Goal: Information Seeking & Learning: Learn about a topic

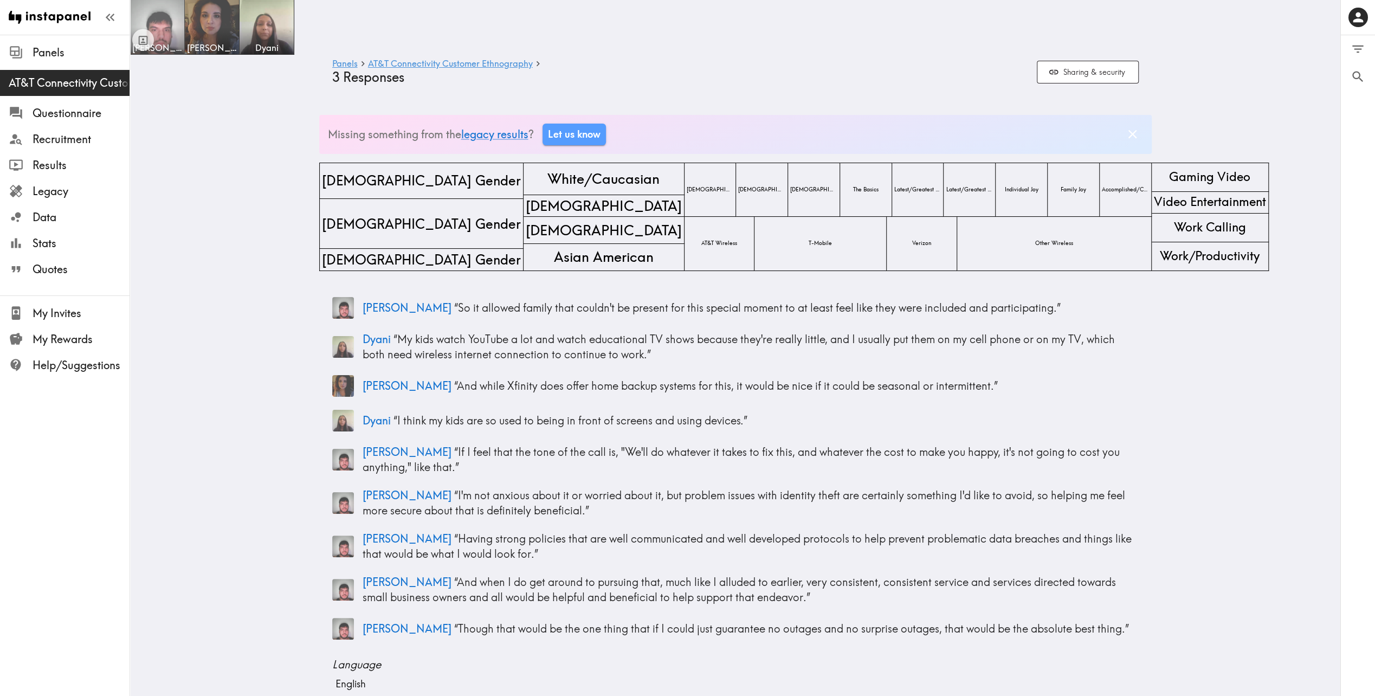
click at [158, 9] on img at bounding box center [157, 27] width 57 height 57
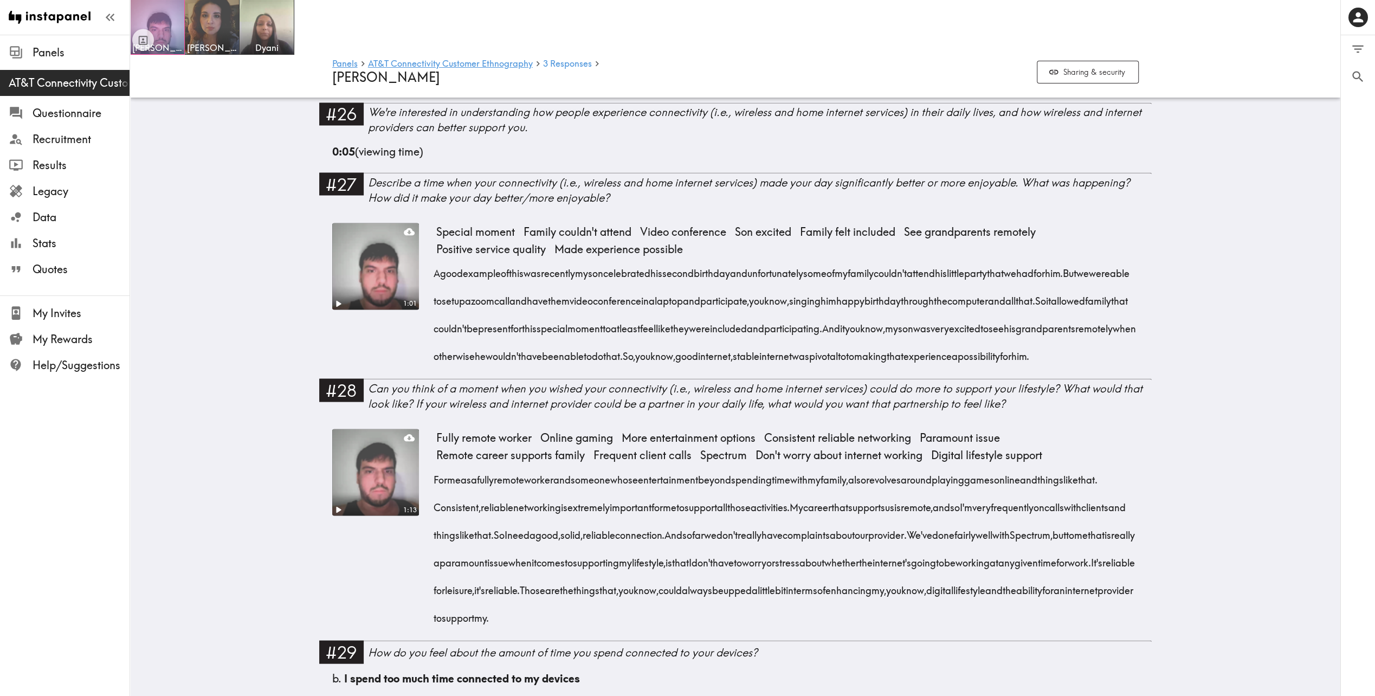
scroll to position [1878, 0]
click at [356, 261] on video at bounding box center [375, 265] width 91 height 91
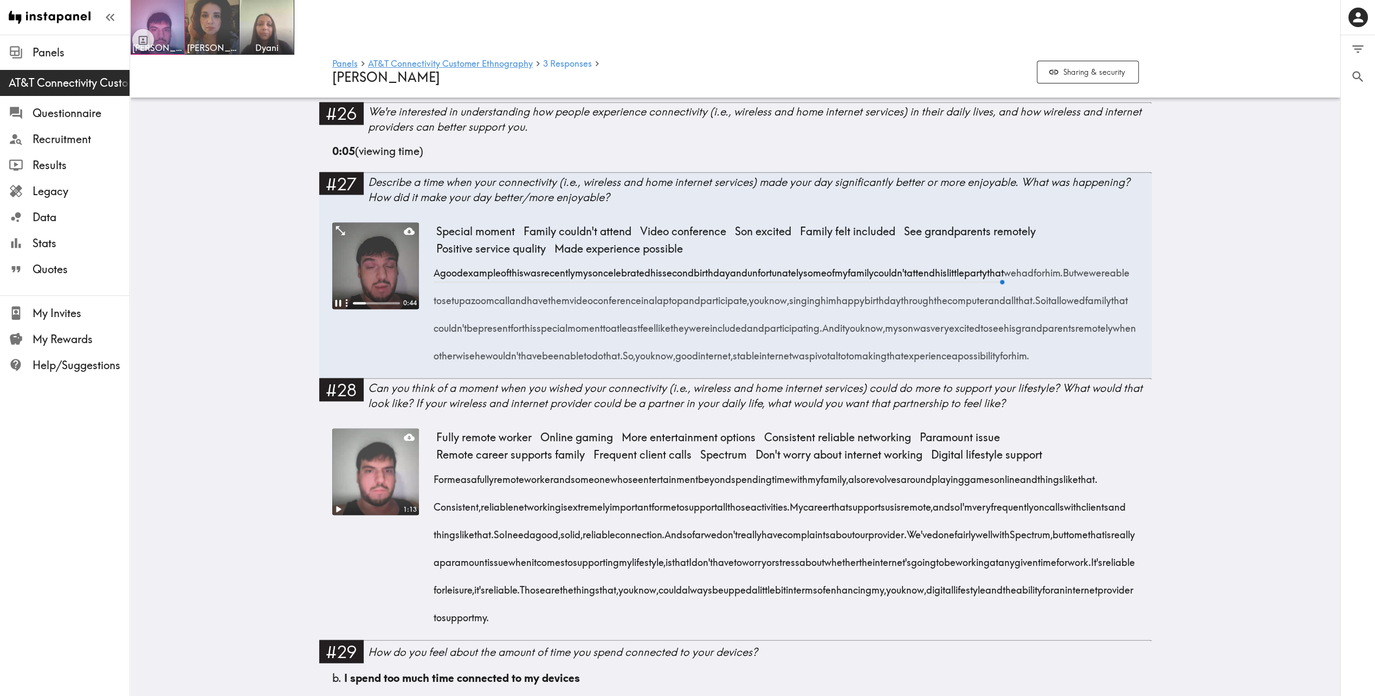
click at [363, 270] on video at bounding box center [375, 265] width 87 height 87
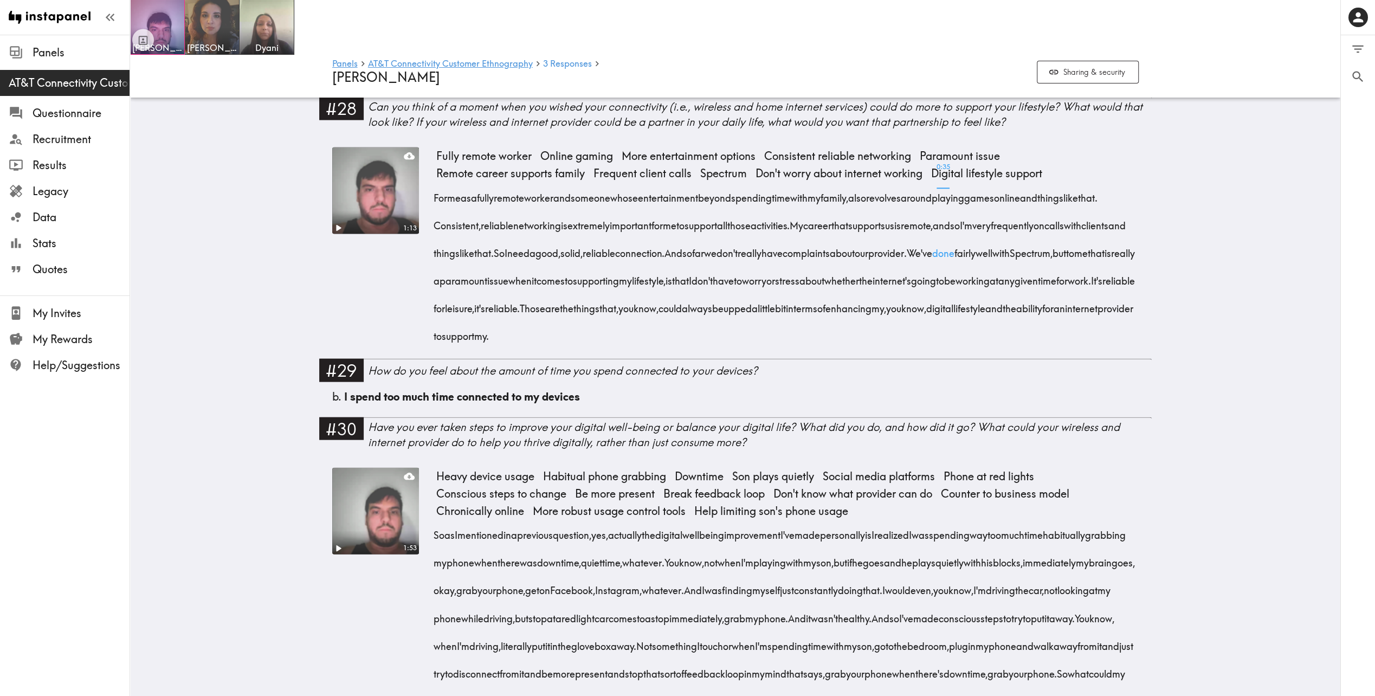
scroll to position [2168, 0]
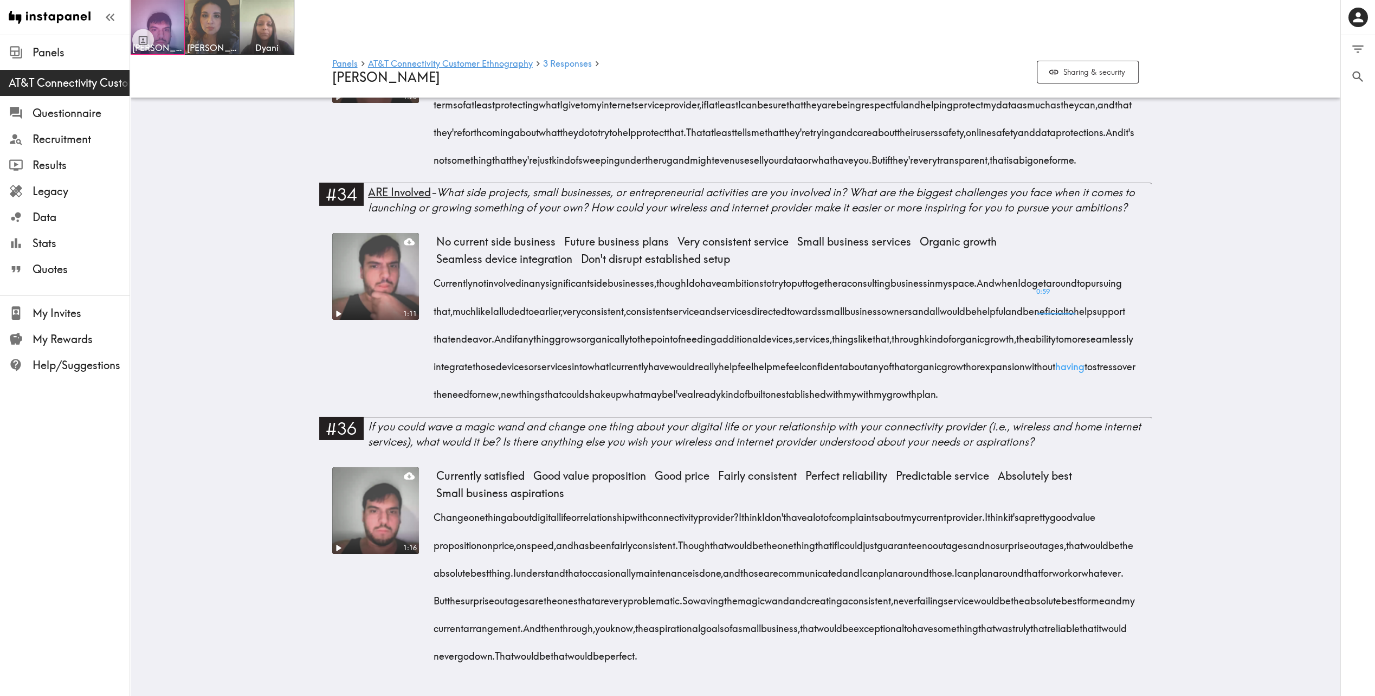
scroll to position [3709, 0]
click at [206, 26] on img at bounding box center [212, 27] width 57 height 57
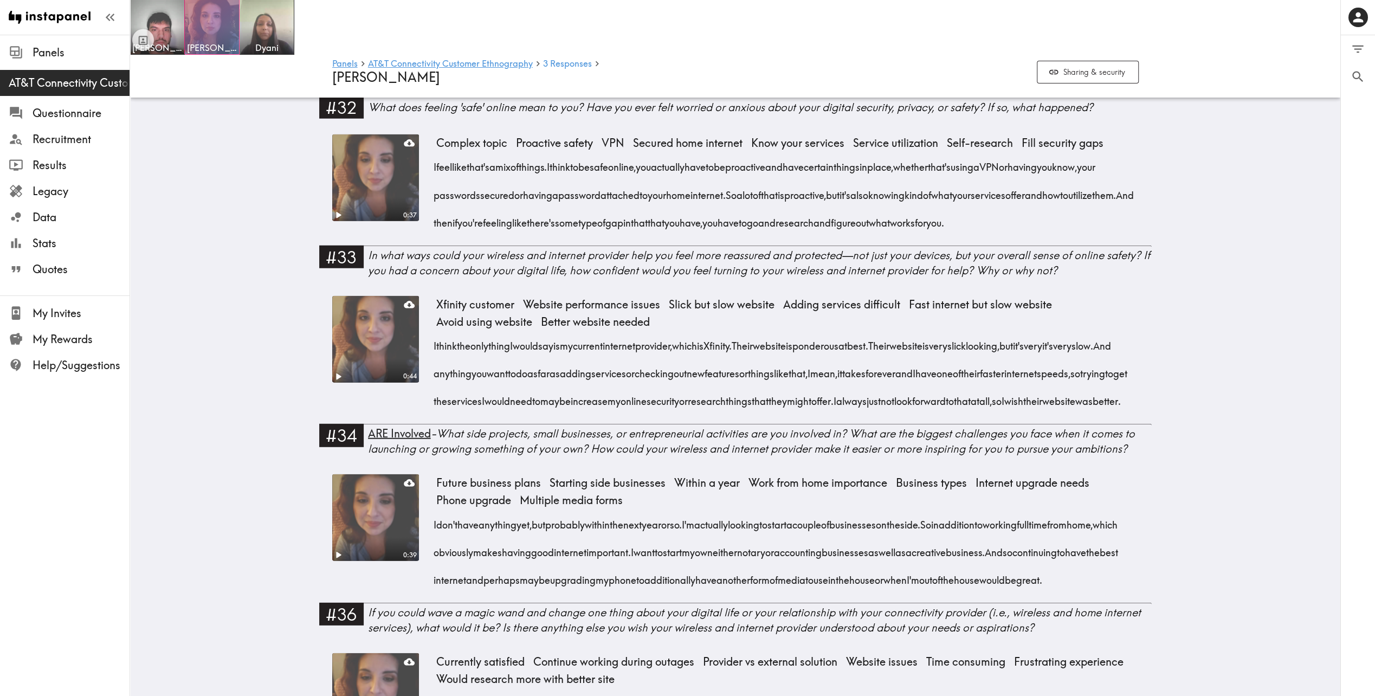
scroll to position [3045, 0]
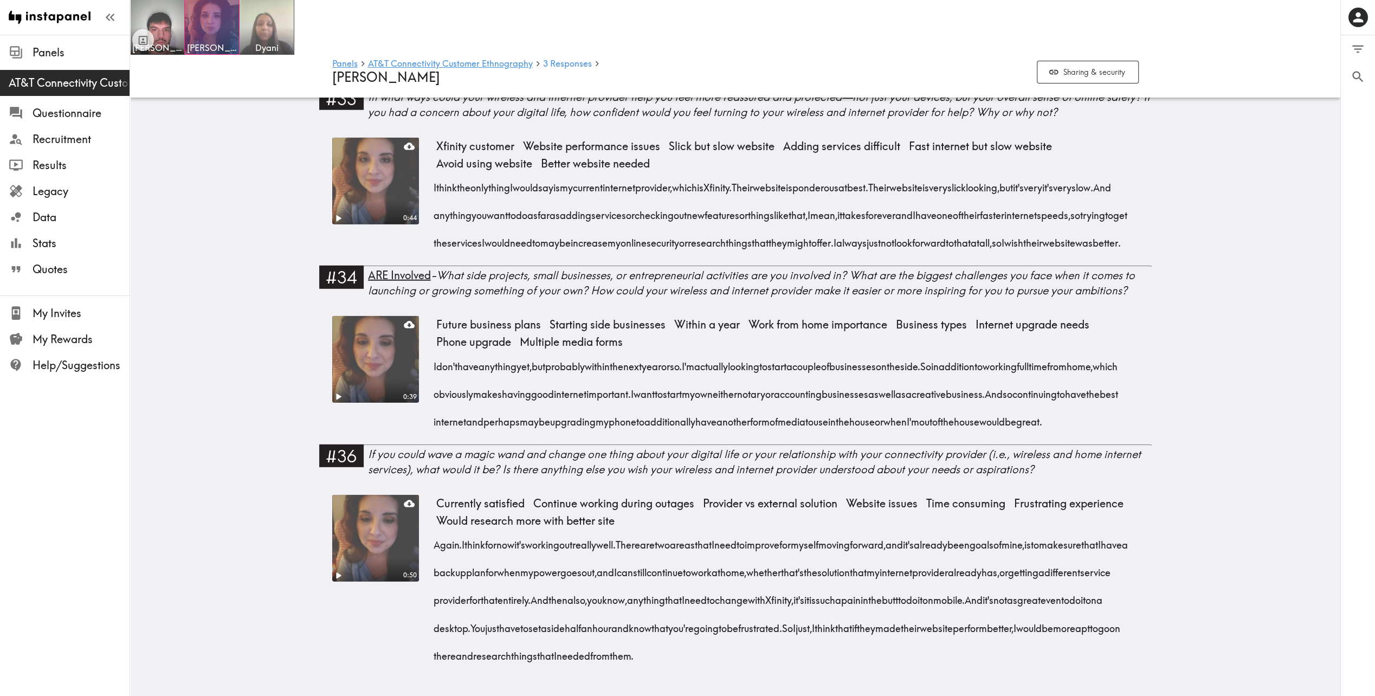
click at [282, 38] on img at bounding box center [266, 27] width 57 height 57
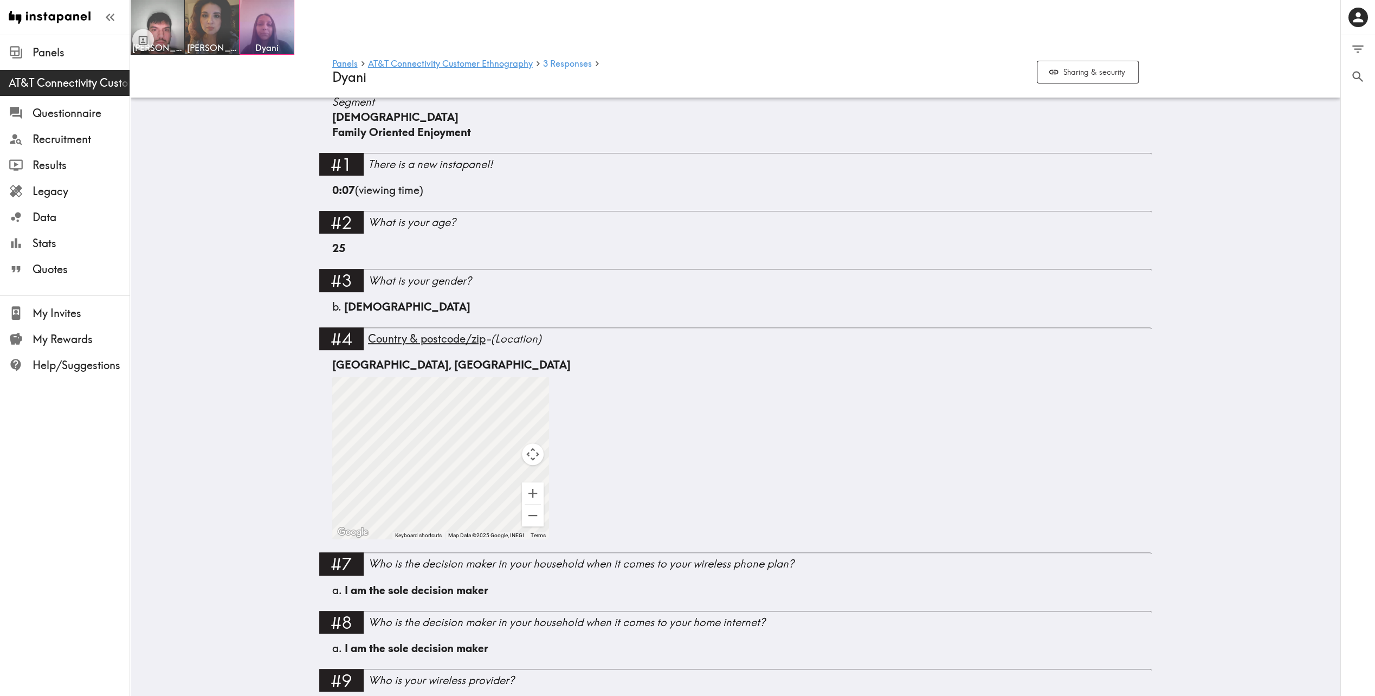
scroll to position [289, 0]
click at [204, 27] on img at bounding box center [212, 27] width 57 height 57
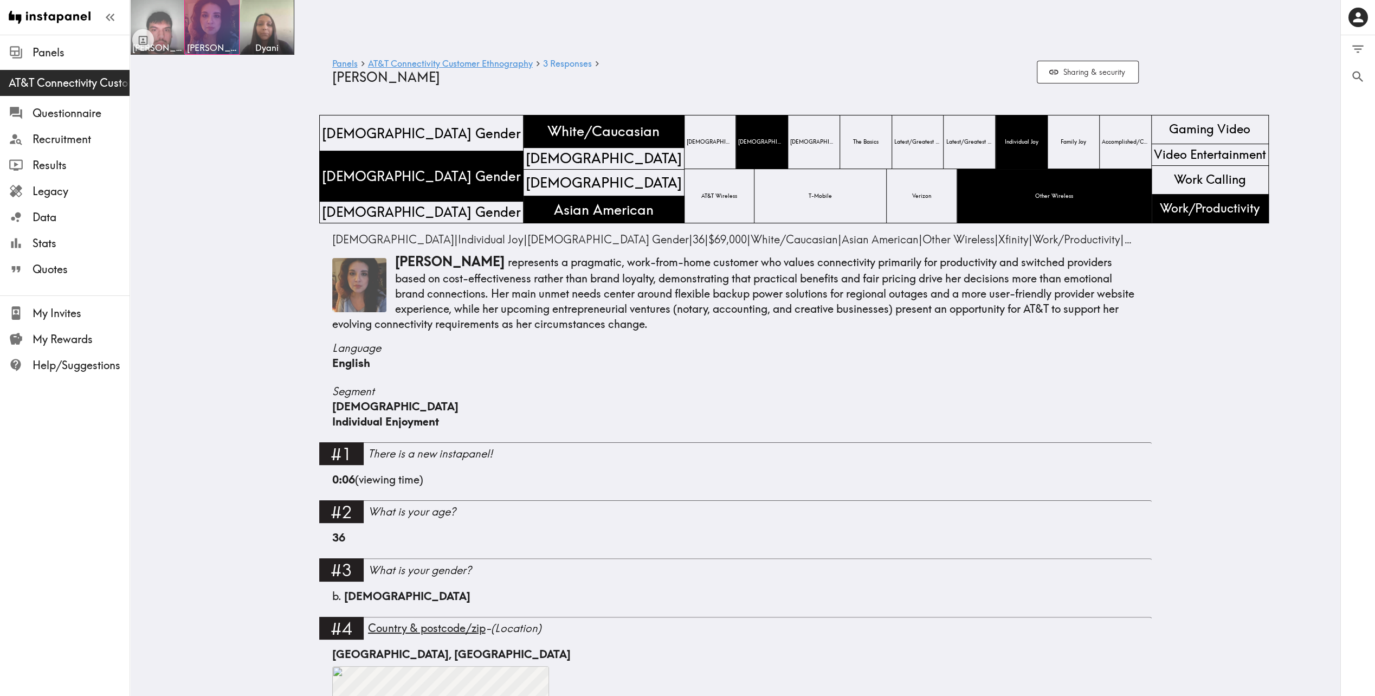
click at [159, 17] on img at bounding box center [157, 27] width 57 height 57
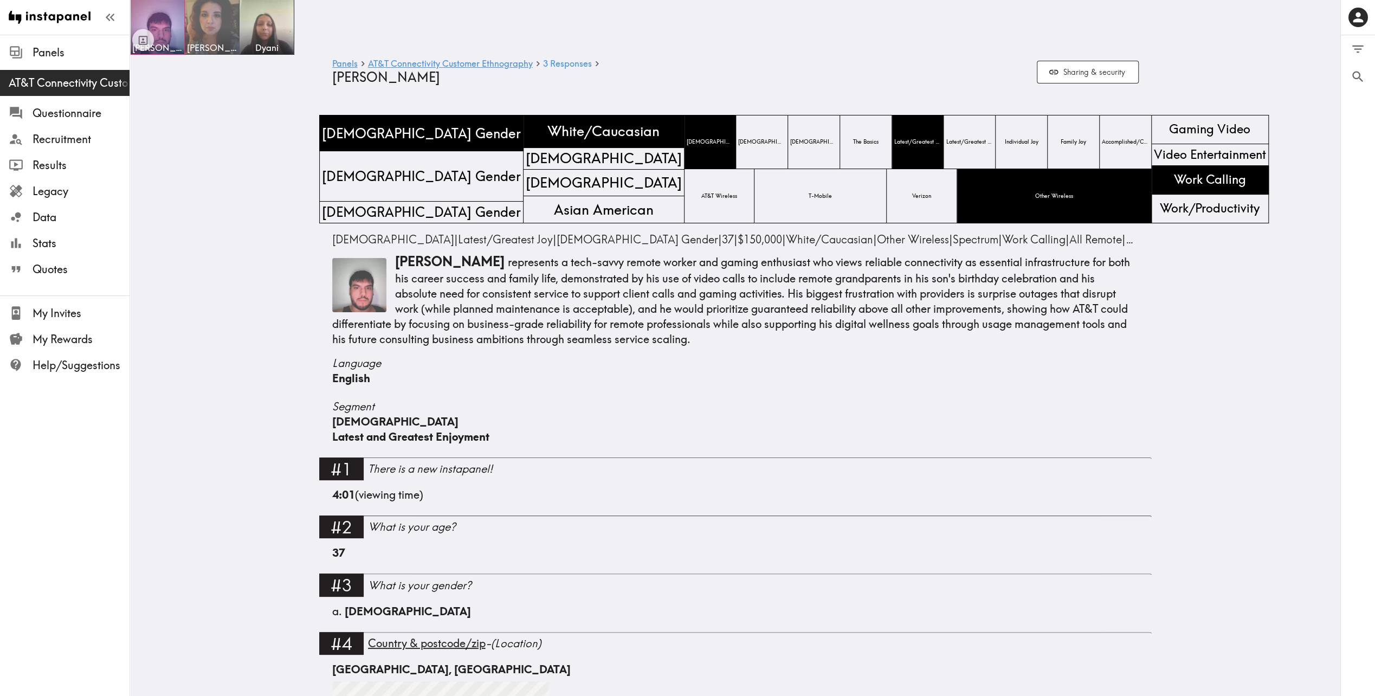
click at [216, 15] on img at bounding box center [212, 27] width 57 height 57
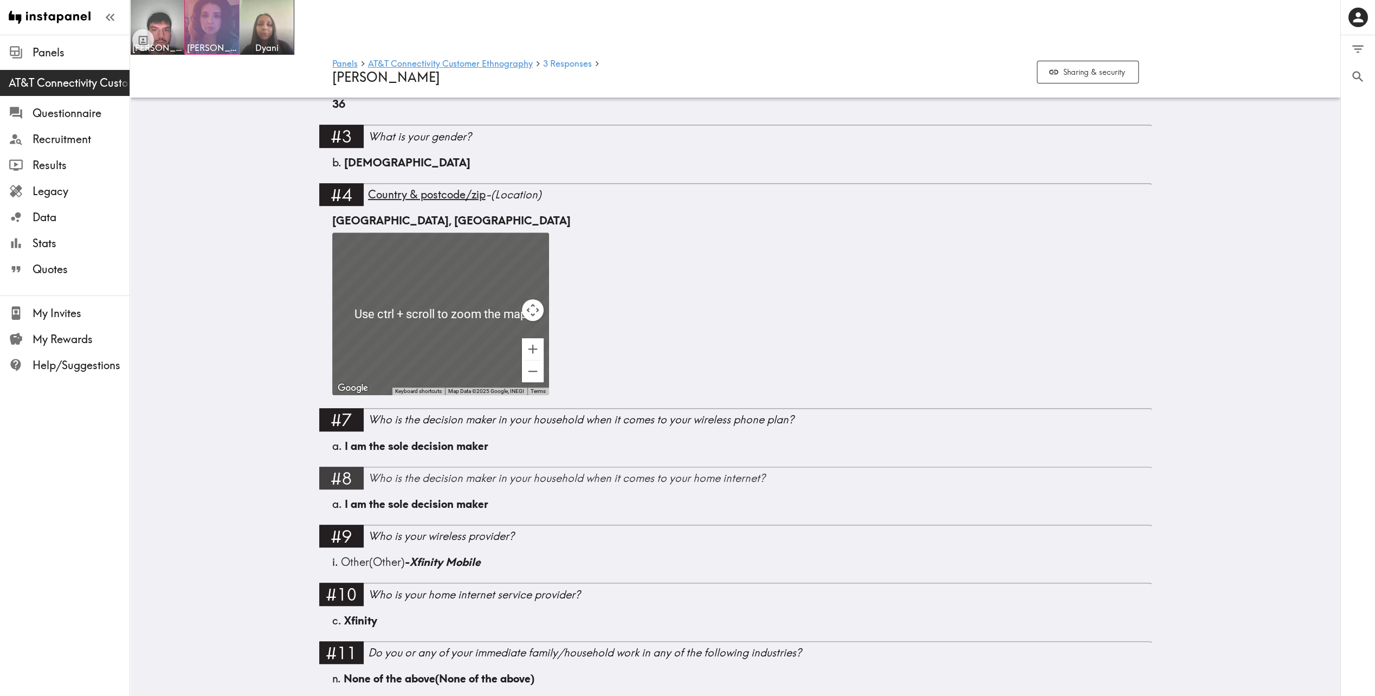
scroll to position [578, 0]
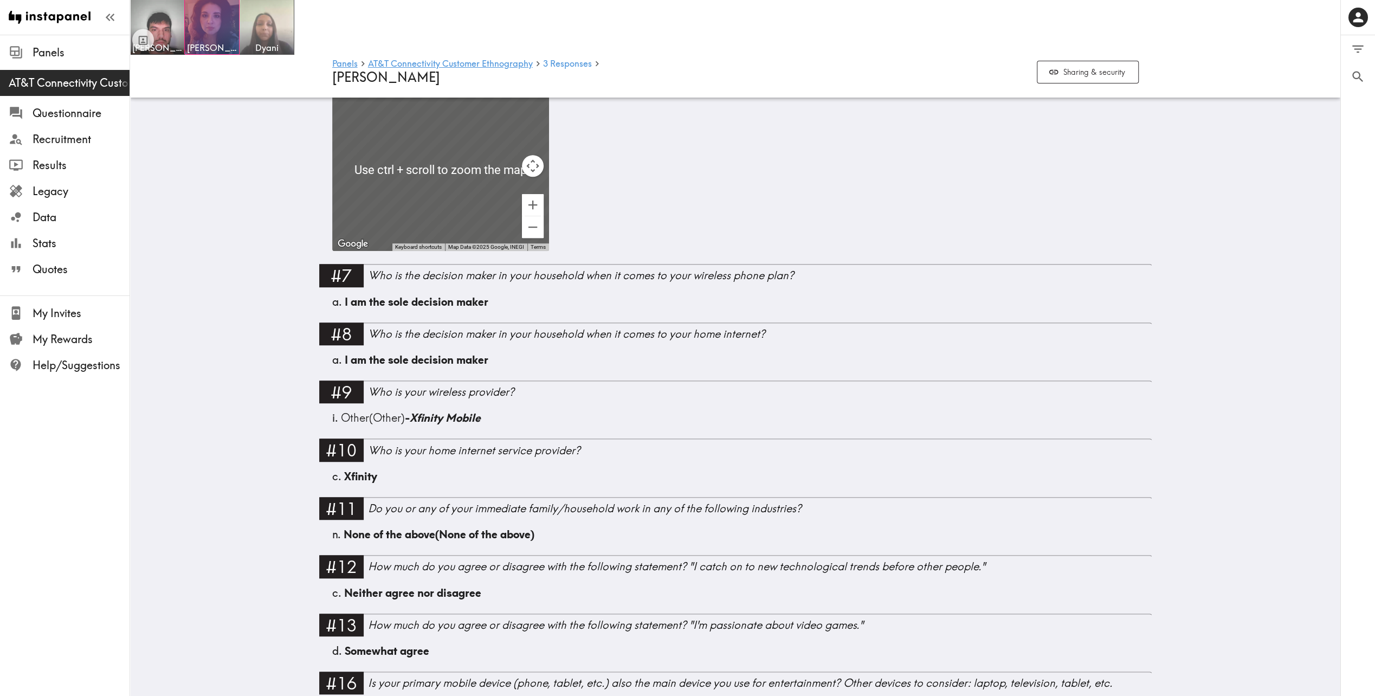
click at [268, 16] on img at bounding box center [266, 27] width 57 height 57
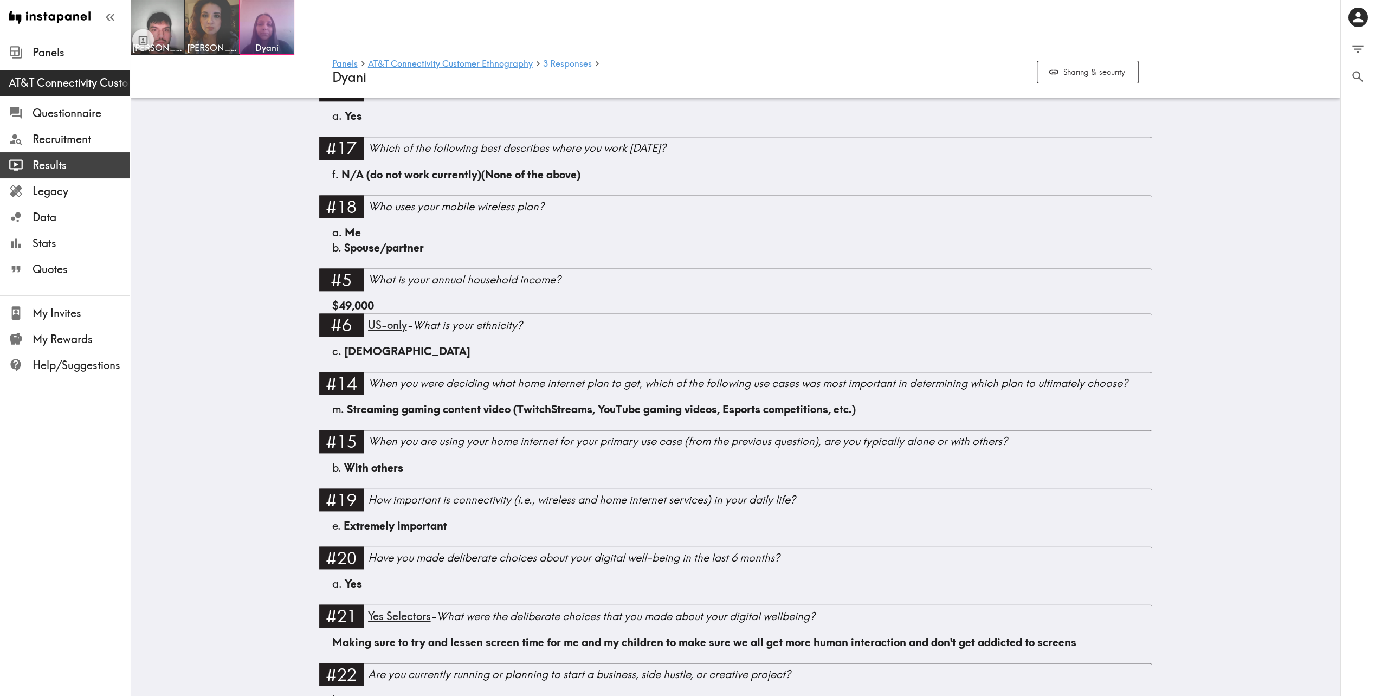
scroll to position [642, 0]
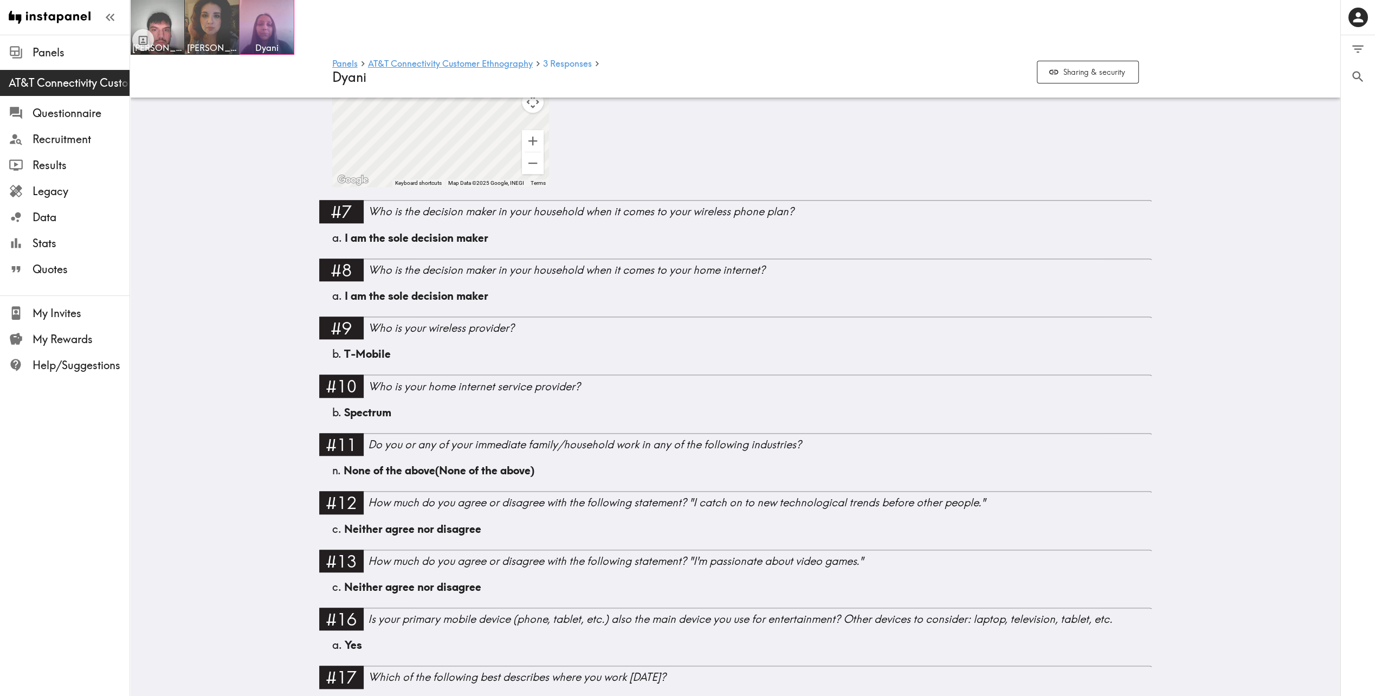
click at [112, 495] on div "Panels AT&T Connectivity Customer Ethnography Questionnaire Recruitment Results…" at bounding box center [65, 348] width 130 height 696
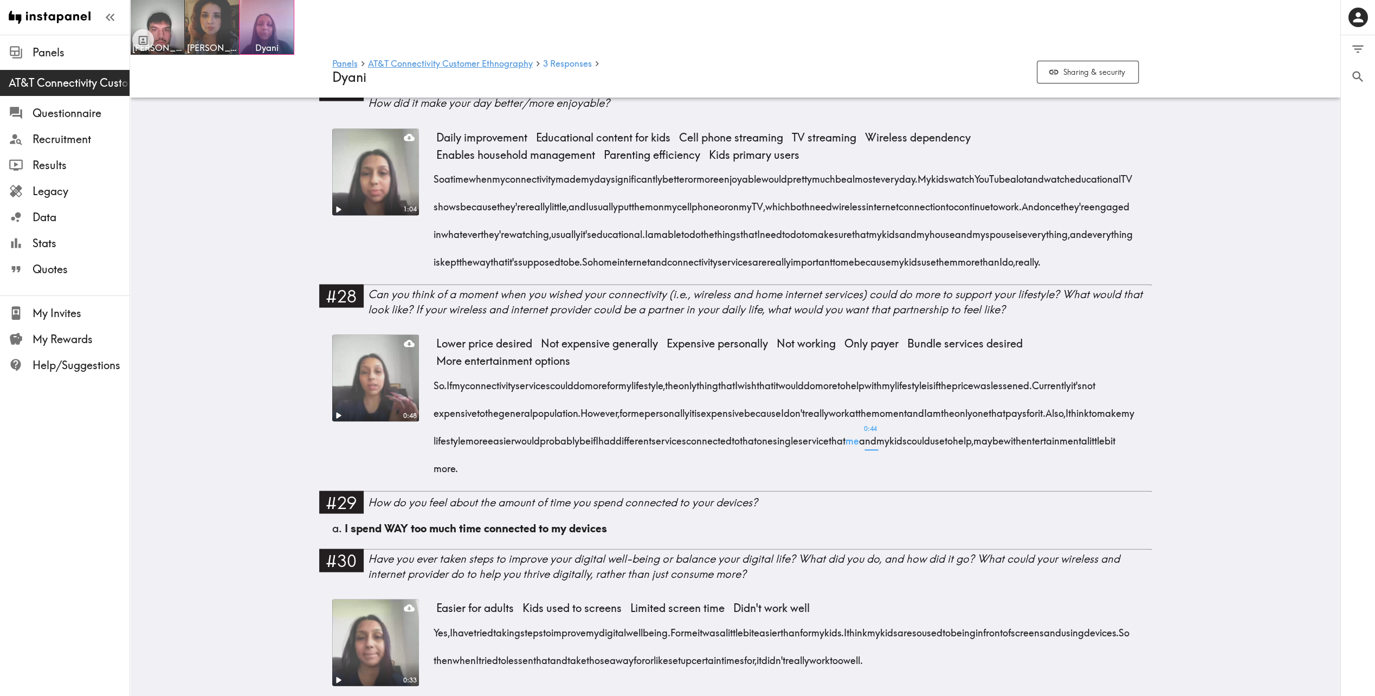
scroll to position [1942, 0]
click at [219, 33] on img at bounding box center [212, 27] width 57 height 57
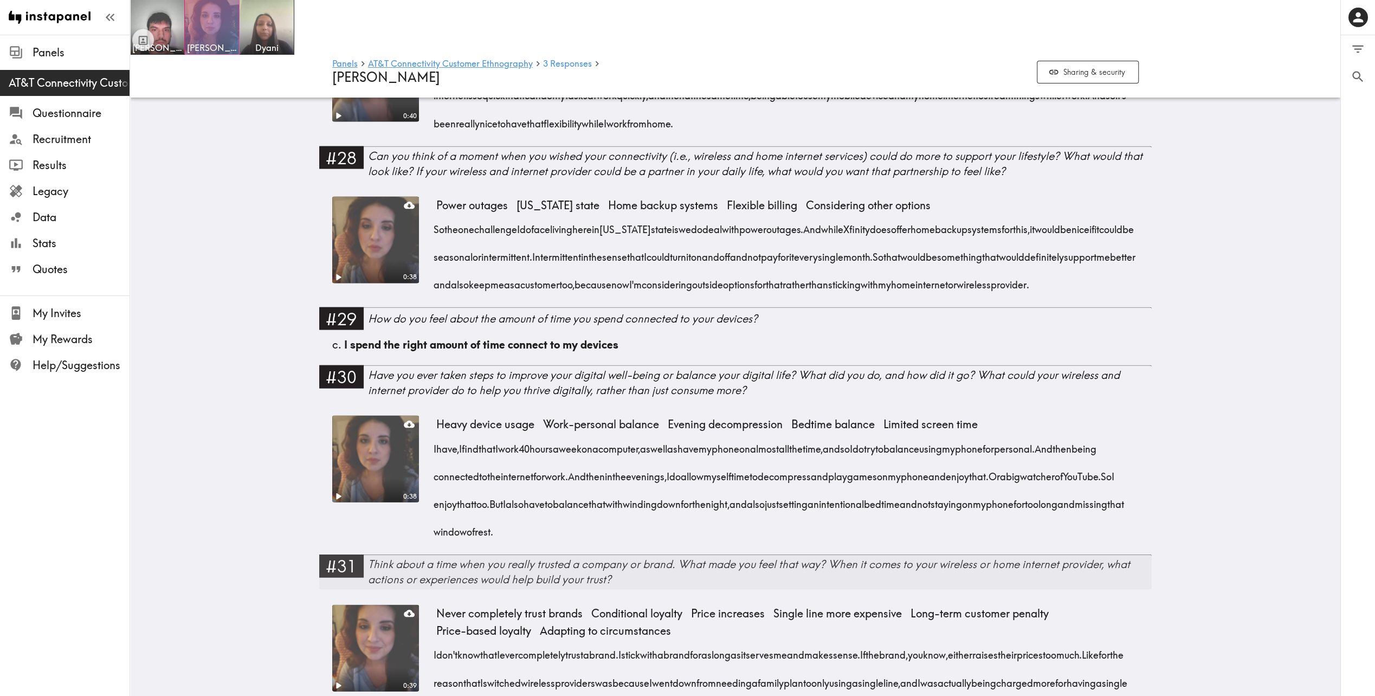
scroll to position [1878, 0]
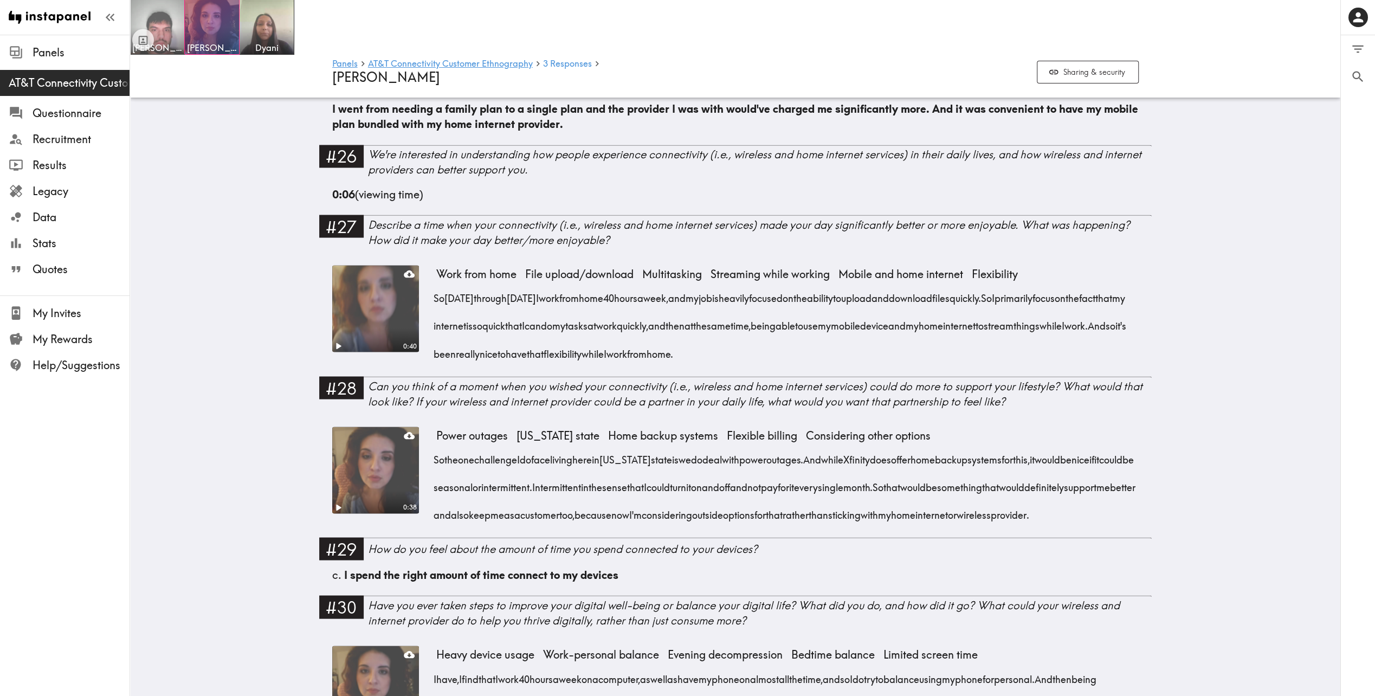
click at [154, 17] on img at bounding box center [157, 27] width 57 height 57
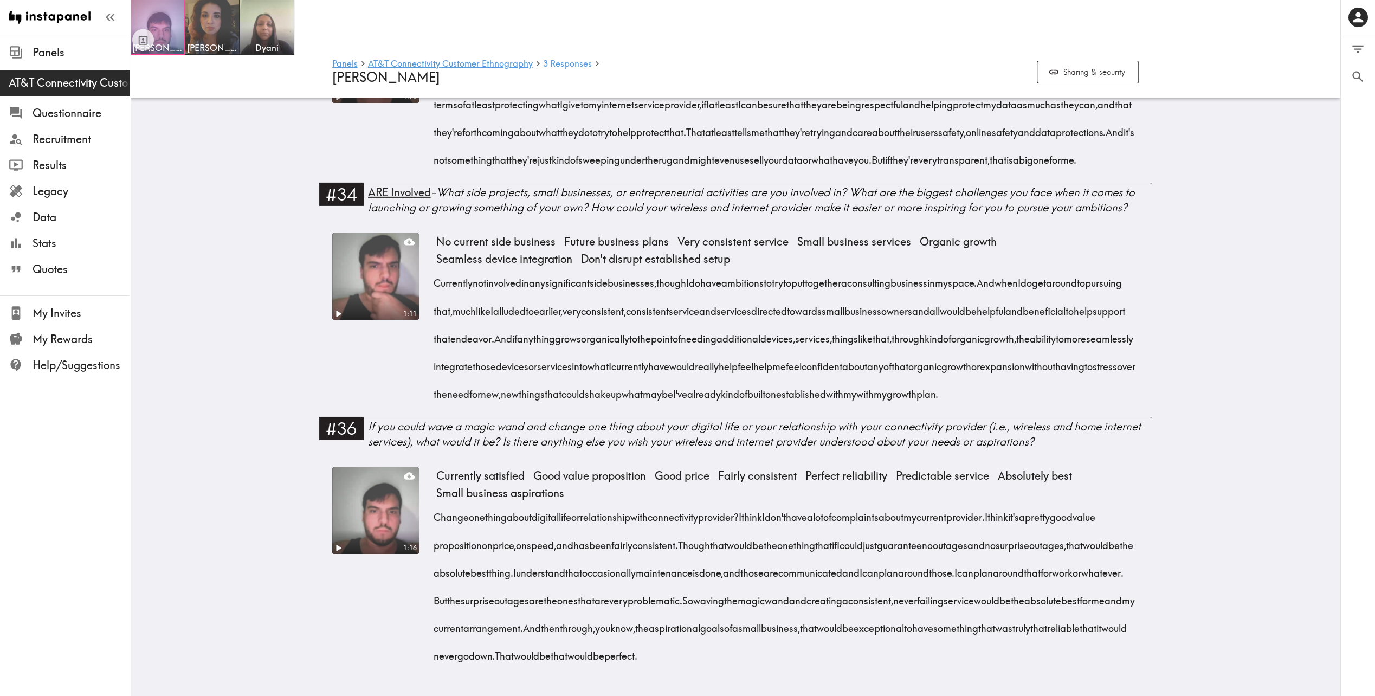
scroll to position [3709, 0]
